Goal: Use online tool/utility: Utilize a website feature to perform a specific function

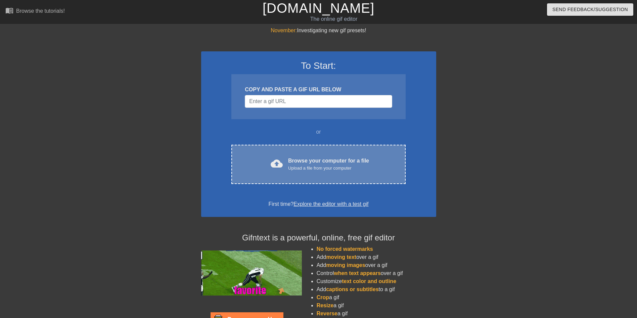
click at [346, 150] on div "cloud_upload Browse your computer for a file Upload a file from your computer C…" at bounding box center [318, 164] width 174 height 39
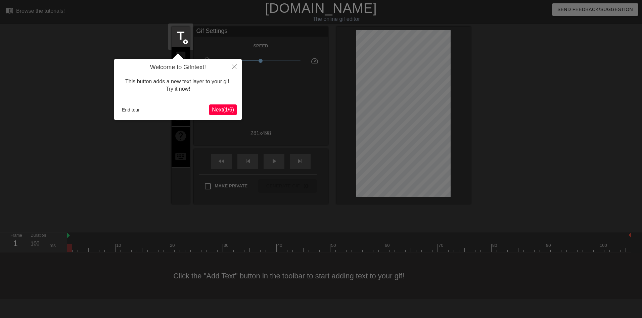
click at [222, 108] on span "Next ( 1 / 6 )" at bounding box center [223, 110] width 22 height 6
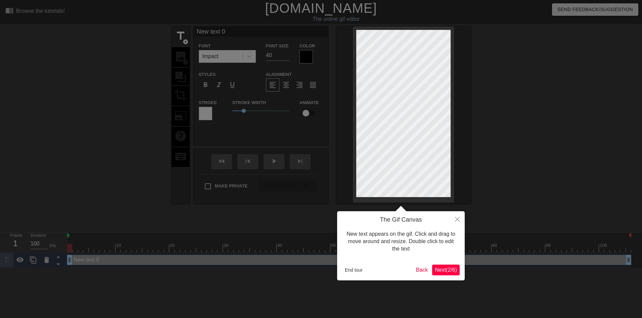
click at [445, 271] on span "Next ( 2 / 6 )" at bounding box center [446, 270] width 22 height 6
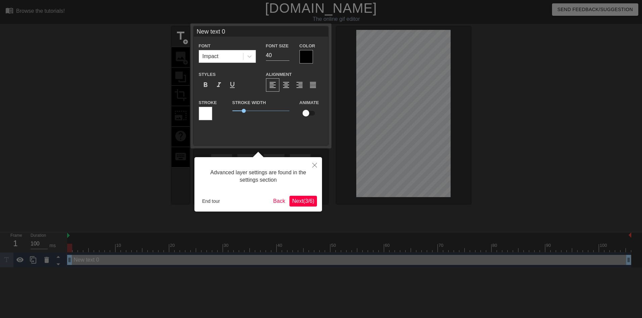
click at [303, 203] on span "Next ( 3 / 6 )" at bounding box center [303, 201] width 22 height 6
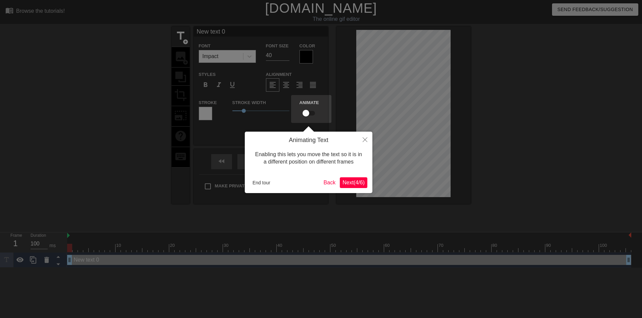
click at [358, 178] on button "Next ( 4 / 6 )" at bounding box center [354, 182] width 28 height 11
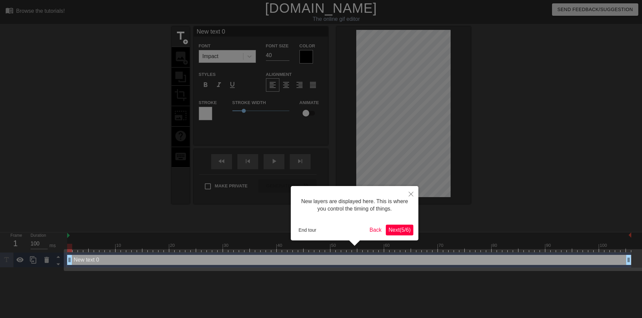
click at [395, 232] on span "Next ( 5 / 6 )" at bounding box center [399, 230] width 22 height 6
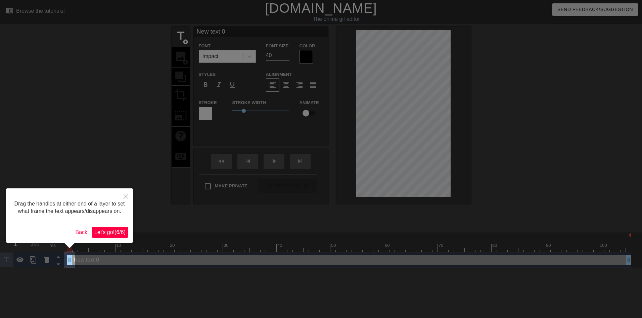
click at [112, 235] on span "Let's go! ( 6 / 6 )" at bounding box center [109, 232] width 31 height 6
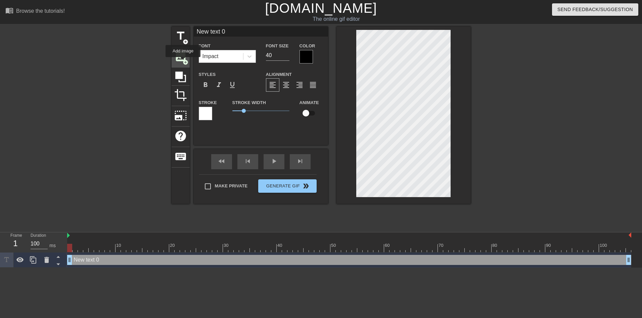
click at [183, 62] on span "add_circle" at bounding box center [186, 62] width 6 height 6
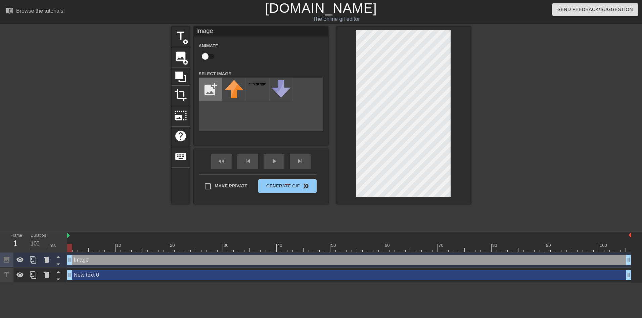
click at [209, 86] on input "file" at bounding box center [210, 89] width 23 height 23
type input "C:\fakepath\flamingtext_com-1559027106.png"
click at [238, 91] on div at bounding box center [233, 89] width 23 height 23
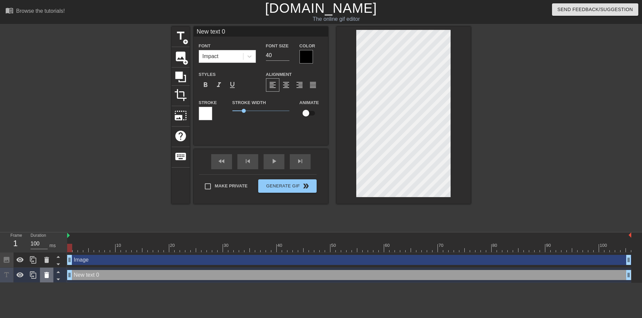
click at [46, 273] on icon at bounding box center [46, 275] width 5 height 6
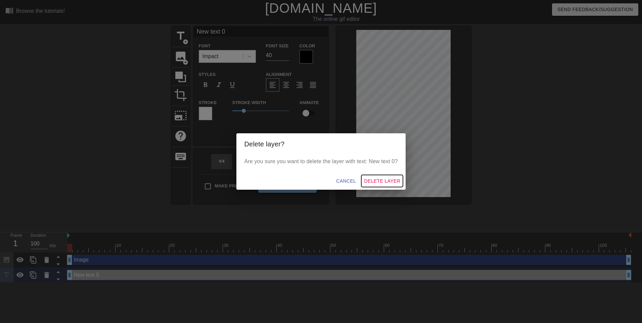
click at [374, 181] on span "Delete Layer" at bounding box center [382, 181] width 36 height 8
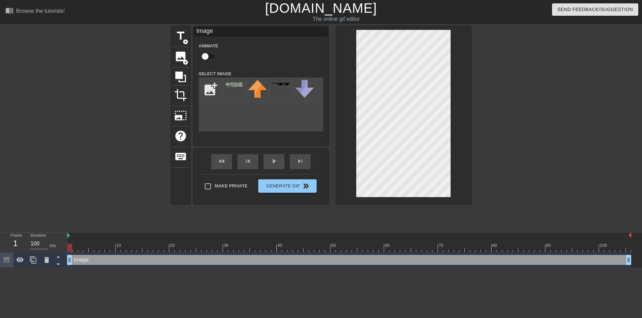
click at [493, 106] on div at bounding box center [529, 127] width 101 height 201
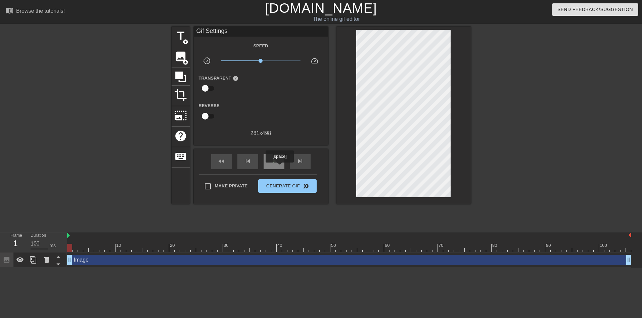
drag, startPoint x: 279, startPoint y: 167, endPoint x: 277, endPoint y: 164, distance: 3.6
click at [279, 167] on div "play_arrow" at bounding box center [273, 161] width 21 height 15
click at [274, 162] on span "pause" at bounding box center [274, 161] width 8 height 8
click at [292, 186] on span "Generate Gif double_arrow" at bounding box center [287, 186] width 53 height 8
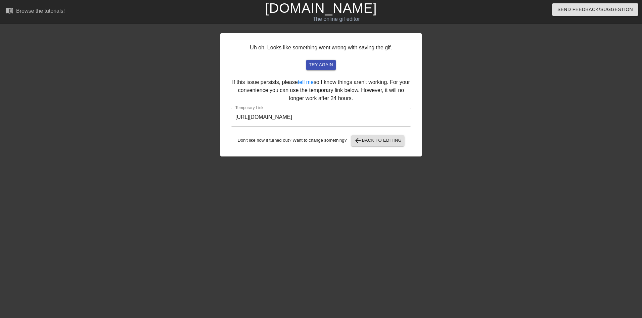
click at [358, 118] on input "[URL][DOMAIN_NAME]" at bounding box center [321, 117] width 181 height 19
click at [357, 117] on input "[URL][DOMAIN_NAME]" at bounding box center [321, 117] width 181 height 19
